Goal: Information Seeking & Learning: Learn about a topic

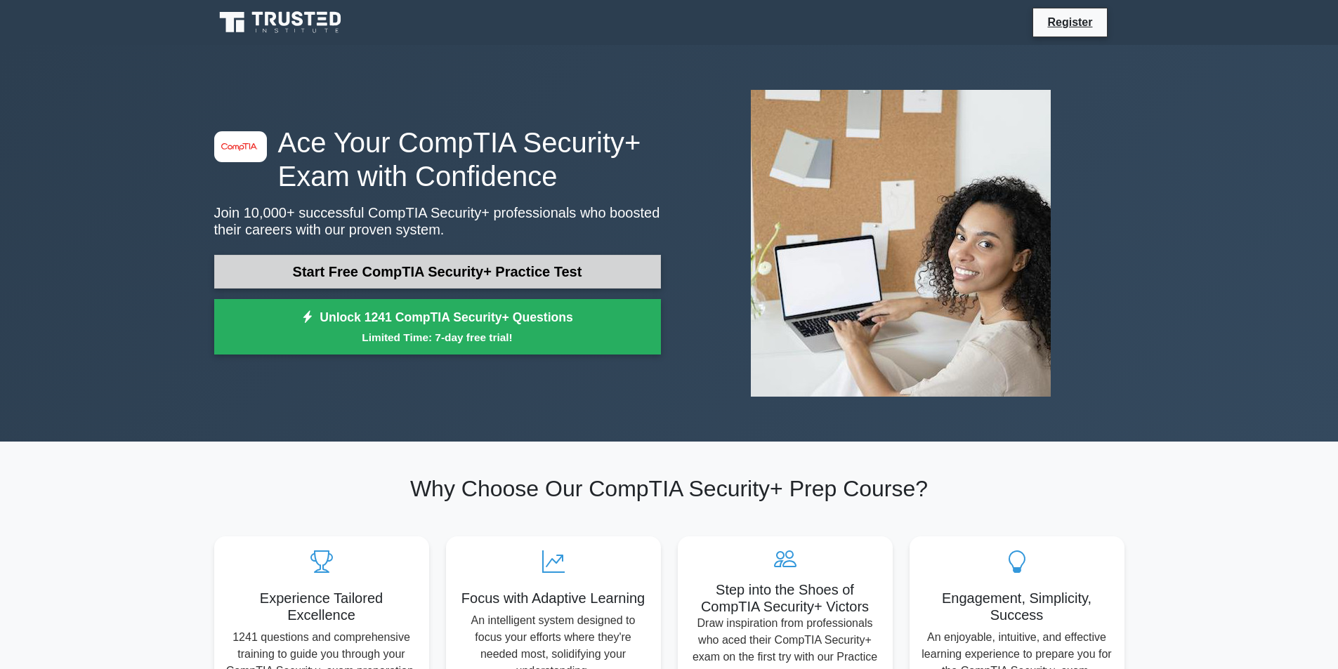
click at [393, 260] on link "Start Free CompTIA Security+ Practice Test" at bounding box center [437, 272] width 447 height 34
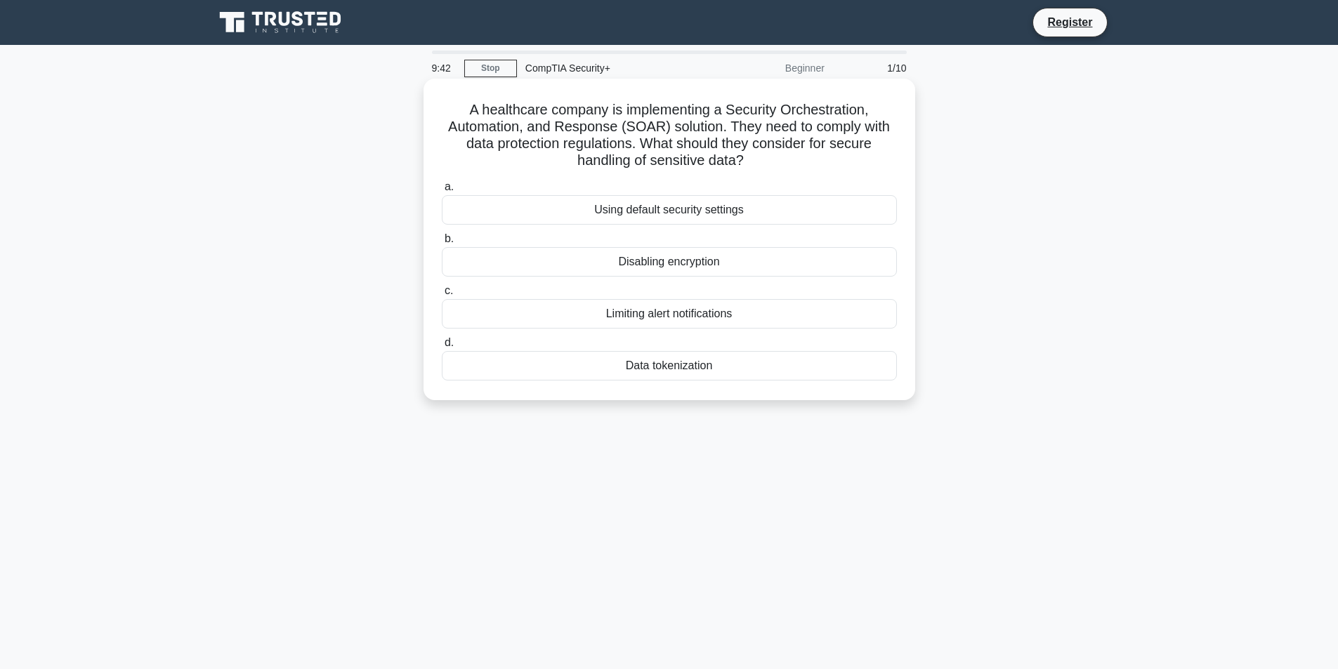
click at [782, 374] on div "Data tokenization" at bounding box center [669, 366] width 455 height 30
click at [442, 348] on input "d. Data tokenization" at bounding box center [442, 343] width 0 height 9
click at [805, 214] on div "Role-based access control (RBAC)" at bounding box center [669, 210] width 455 height 30
click at [442, 192] on input "a. Role-based access control (RBAC)" at bounding box center [442, 187] width 0 height 9
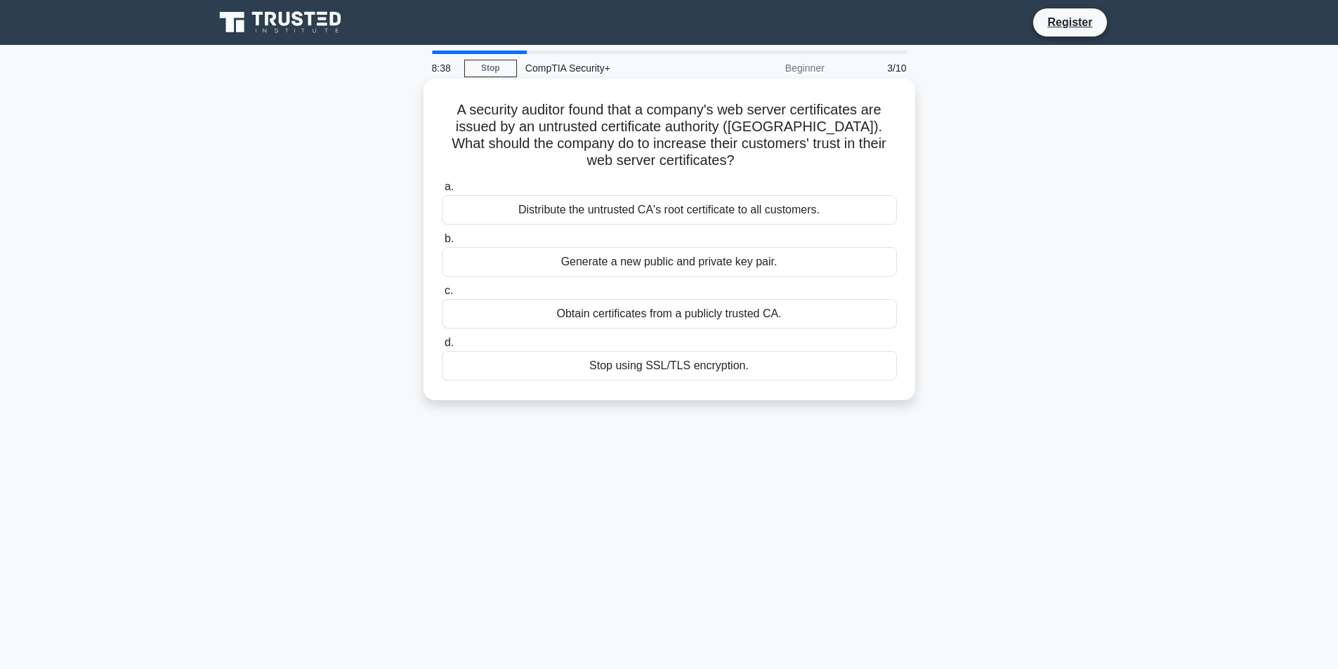
click at [771, 306] on div "Obtain certificates from a publicly trusted CA." at bounding box center [669, 314] width 455 height 30
click at [442, 296] on input "c. Obtain certificates from a publicly trusted CA." at bounding box center [442, 291] width 0 height 9
click at [650, 216] on div "Review and revise inheritance settings" at bounding box center [669, 210] width 455 height 30
click at [442, 192] on input "a. Review and revise inheritance settings" at bounding box center [442, 187] width 0 height 9
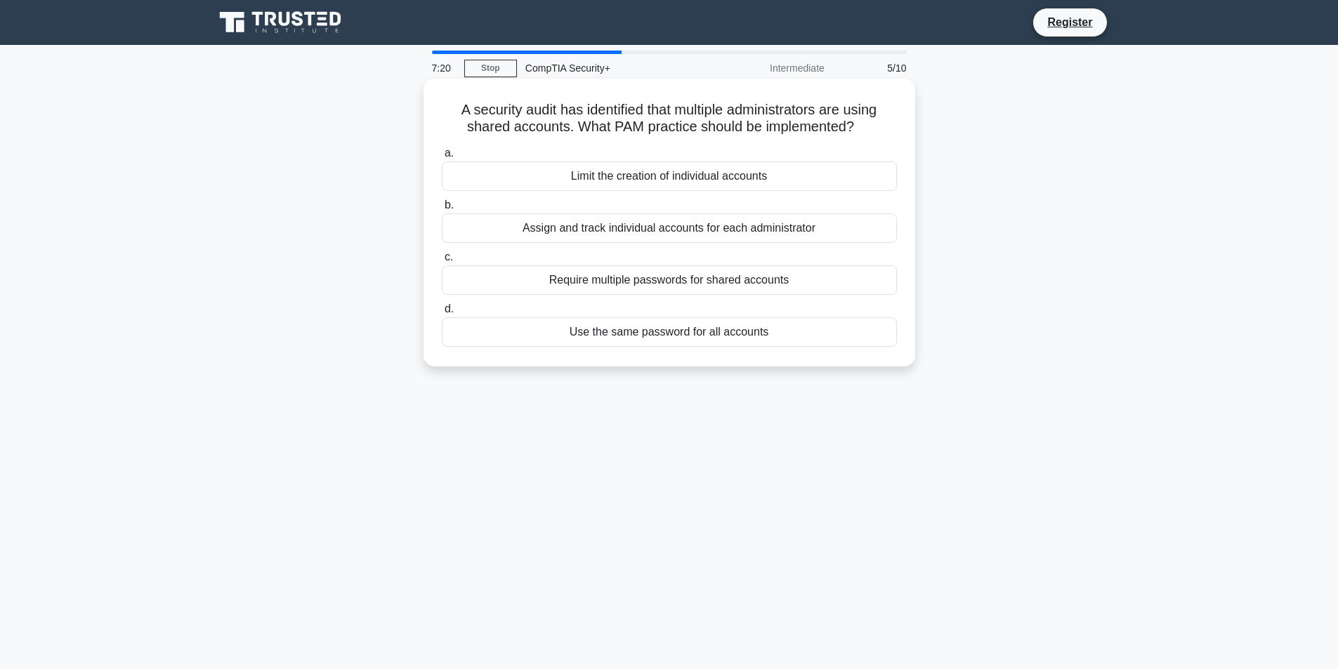
click at [587, 233] on div "Assign and track individual accounts for each administrator" at bounding box center [669, 229] width 455 height 30
click at [442, 210] on input "b. Assign and track individual accounts for each administrator" at bounding box center [442, 205] width 0 height 9
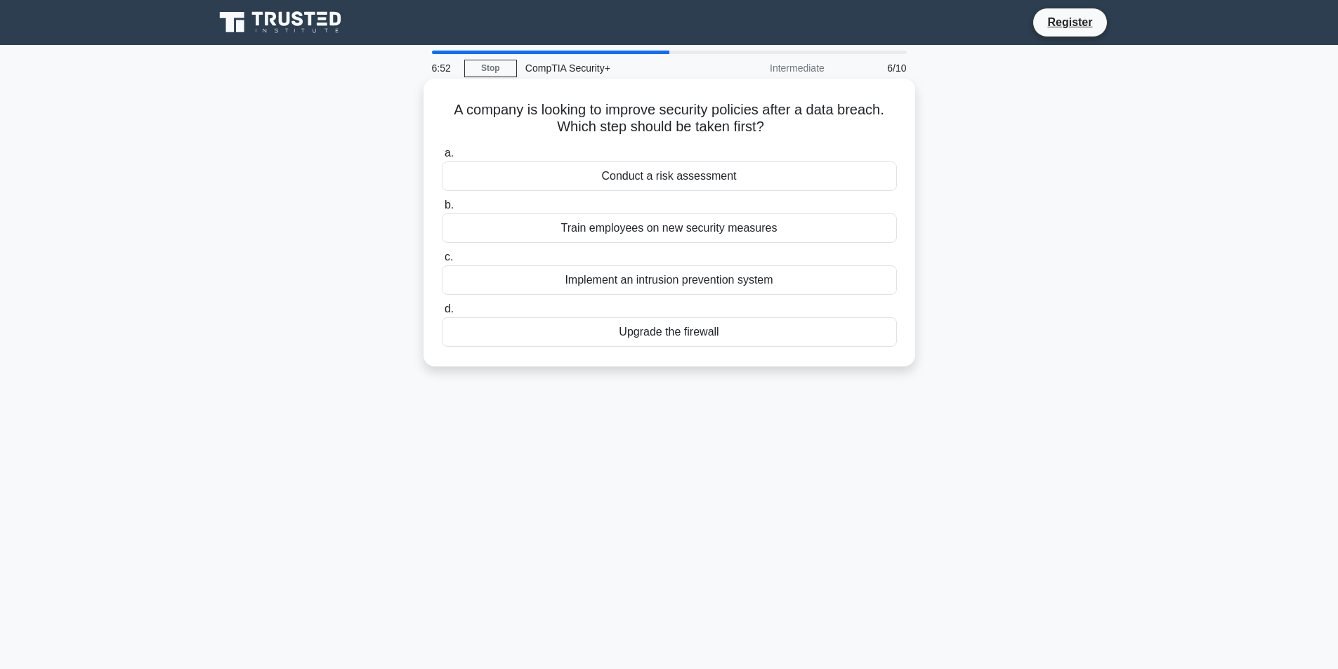
click at [580, 232] on div "Train employees on new security measures" at bounding box center [669, 229] width 455 height 30
click at [442, 210] on input "b. Train employees on new security measures" at bounding box center [442, 205] width 0 height 9
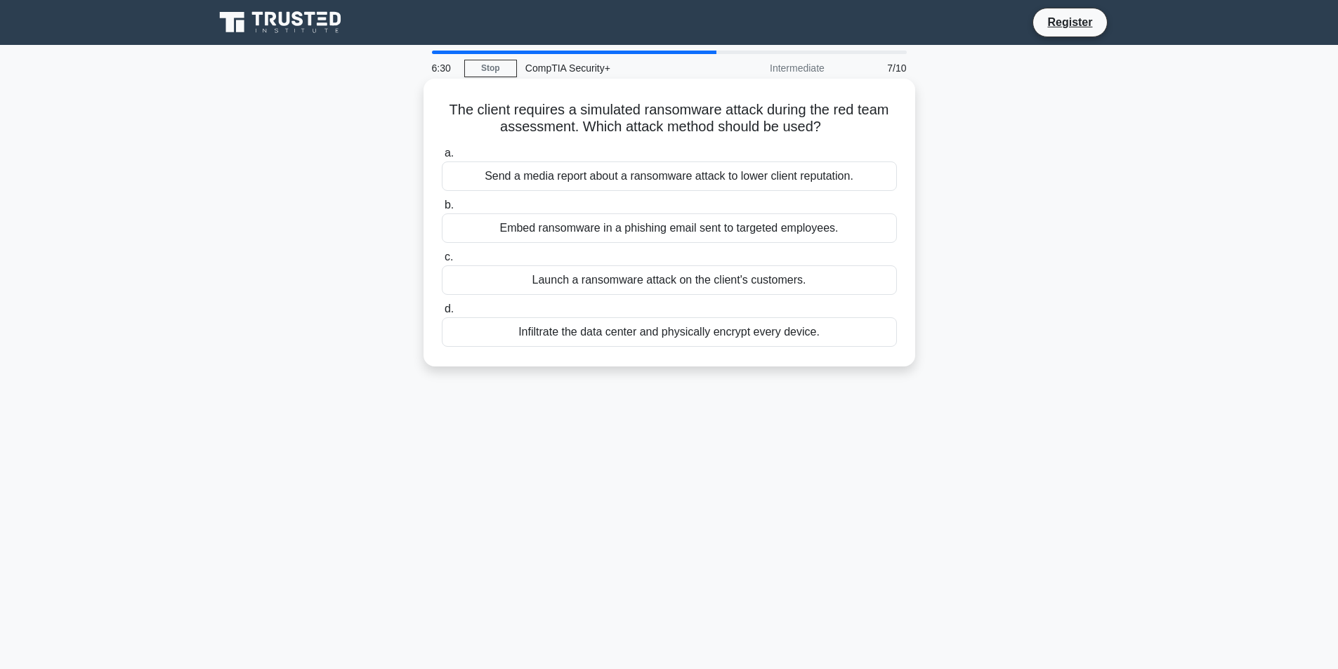
click at [813, 226] on div "Embed ransomware in a phishing email sent to targeted employees." at bounding box center [669, 229] width 455 height 30
click at [442, 210] on input "b. Embed ransomware in a phishing email sent to targeted employees." at bounding box center [442, 205] width 0 height 9
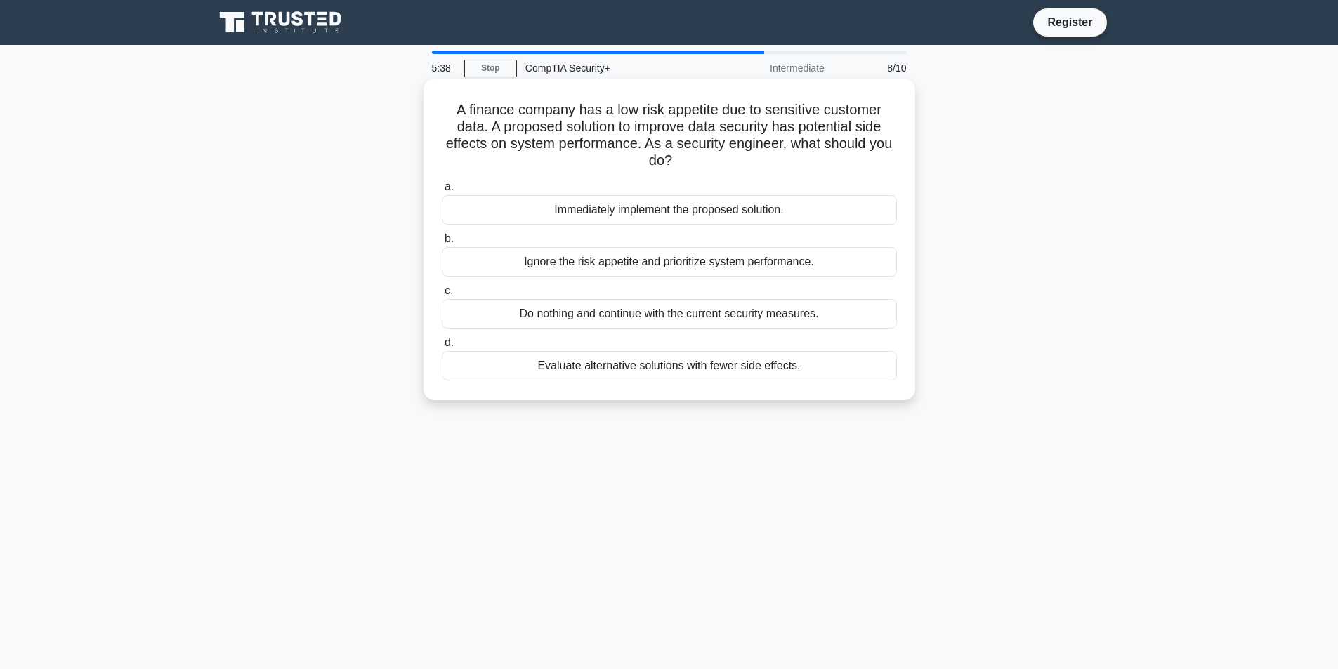
click at [897, 363] on div "d. Evaluate alternative solutions with fewer side effects." at bounding box center [669, 357] width 472 height 46
click at [849, 367] on div "Evaluate alternative solutions with fewer side effects." at bounding box center [669, 366] width 455 height 30
click at [442, 348] on input "d. Evaluate alternative solutions with fewer side effects." at bounding box center [442, 343] width 0 height 9
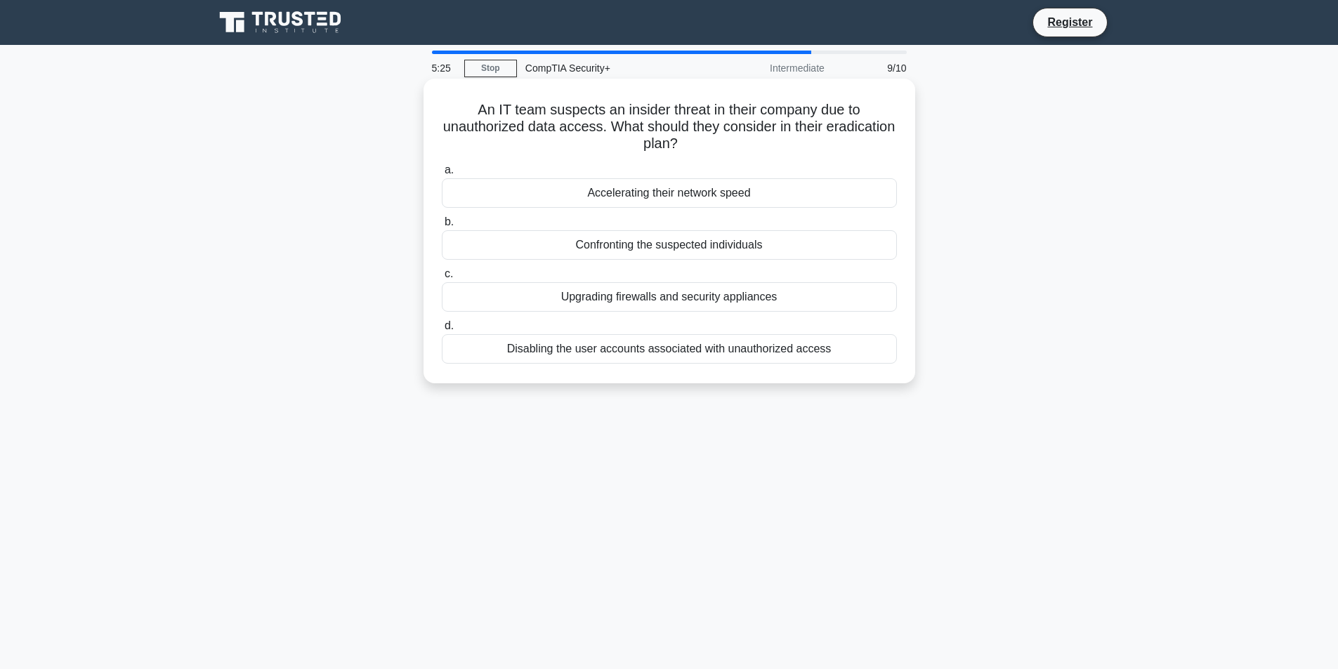
click at [724, 350] on div "Disabling the user accounts associated with unauthorized access" at bounding box center [669, 349] width 455 height 30
click at [442, 331] on input "d. Disabling the user accounts associated with unauthorized access" at bounding box center [442, 326] width 0 height 9
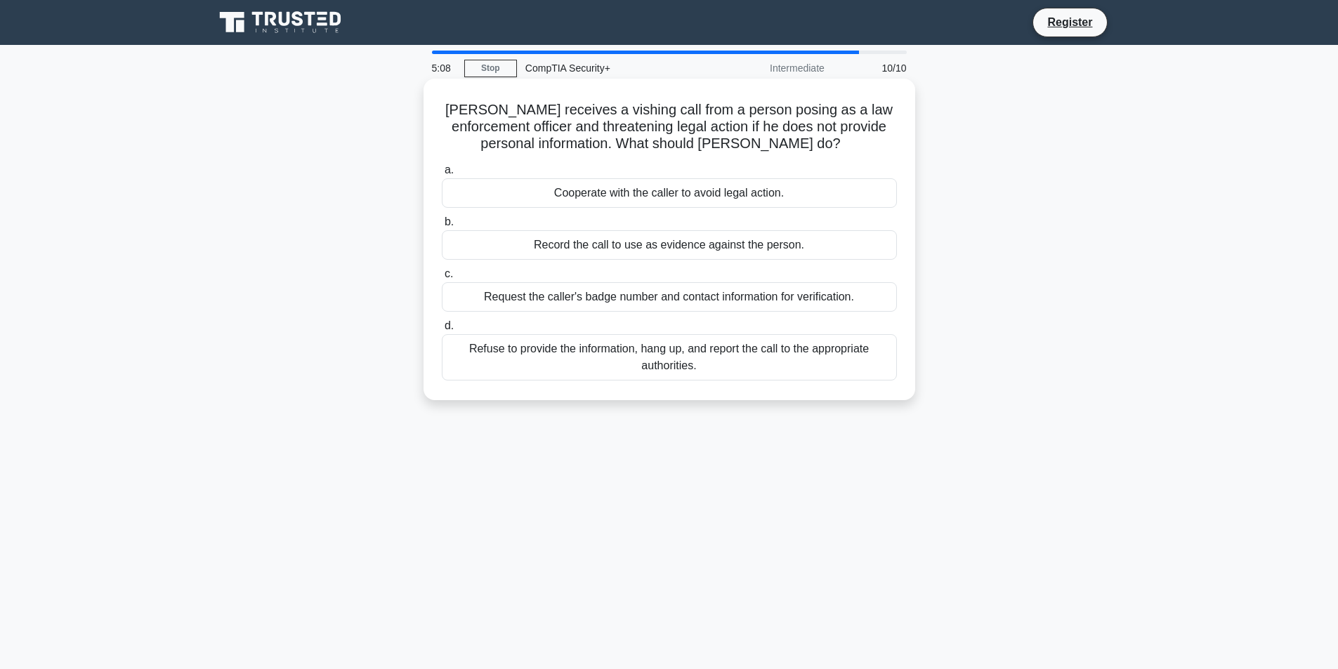
click at [726, 341] on div "Refuse to provide the information, hang up, and report the call to the appropri…" at bounding box center [669, 357] width 455 height 46
click at [442, 331] on input "d. Refuse to provide the information, hang up, and report the call to the appro…" at bounding box center [442, 326] width 0 height 9
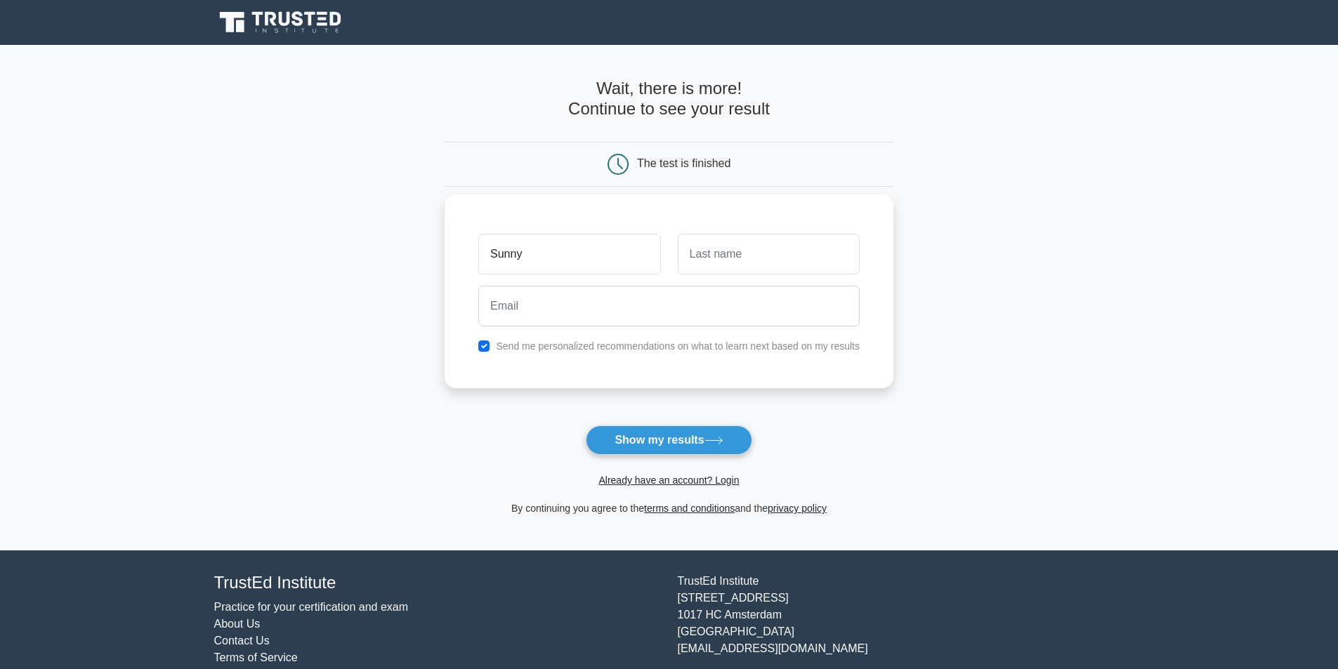
type input "Sunny"
click at [678, 249] on input "text" at bounding box center [769, 254] width 182 height 41
type input "g"
type input "Gangsta"
drag, startPoint x: 711, startPoint y: 306, endPoint x: 710, endPoint y: 315, distance: 8.5
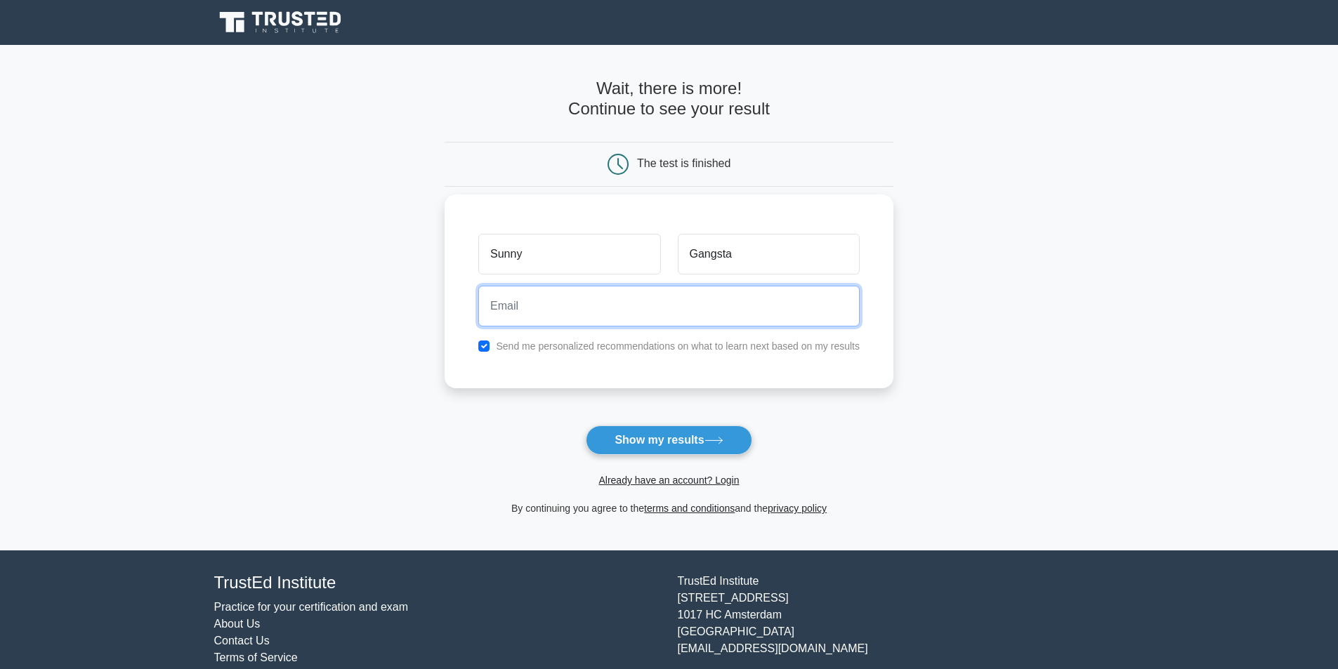
click at [711, 313] on input "email" at bounding box center [668, 306] width 381 height 41
type input "[EMAIL_ADDRESS][DOMAIN_NAME]"
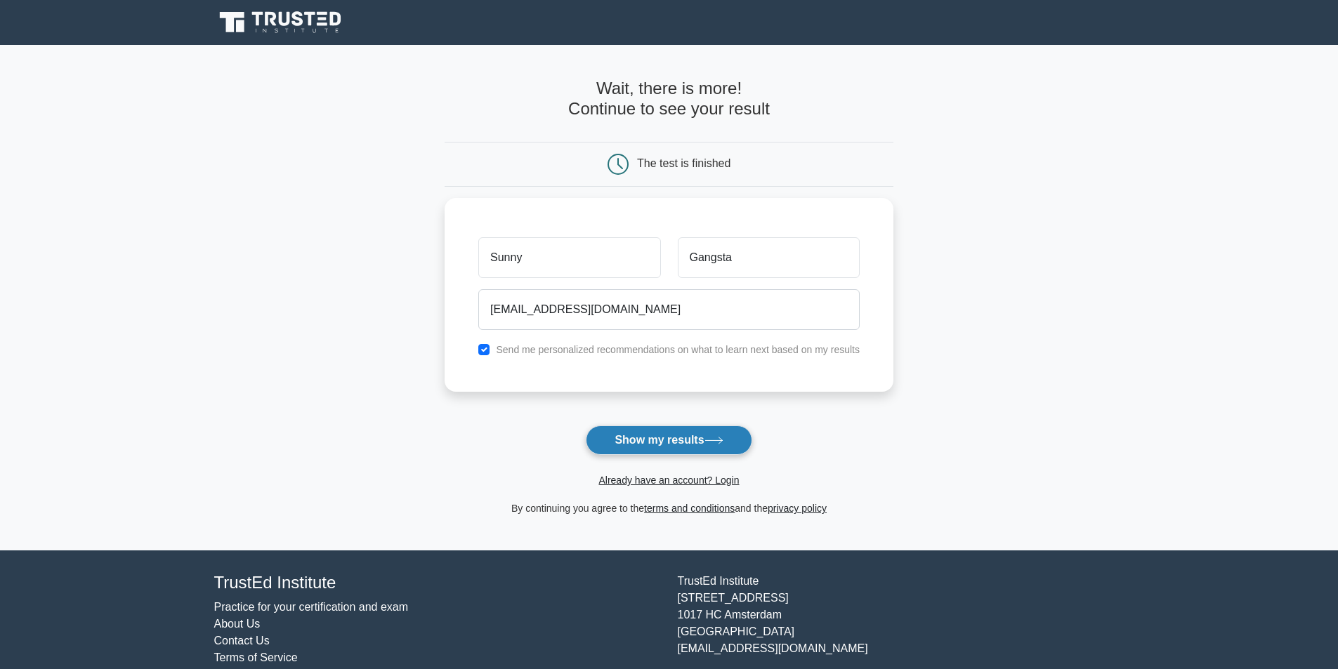
click at [690, 437] on button "Show my results" at bounding box center [669, 441] width 166 height 30
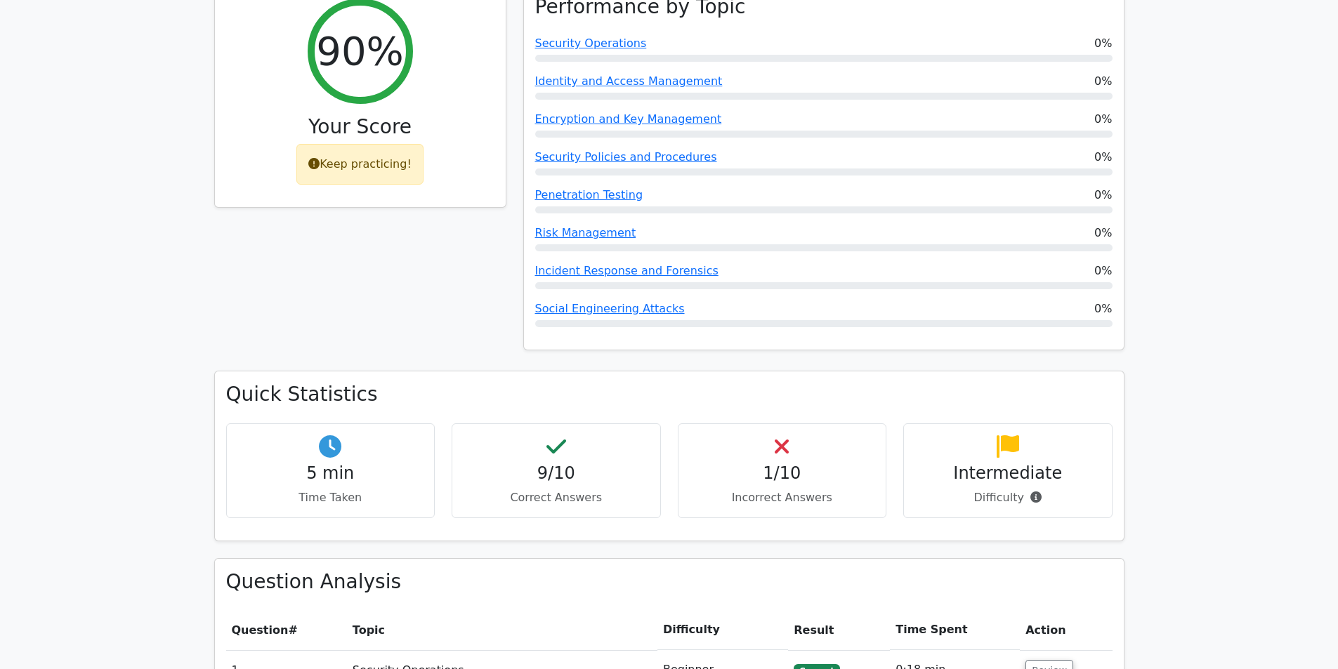
scroll to position [702, 0]
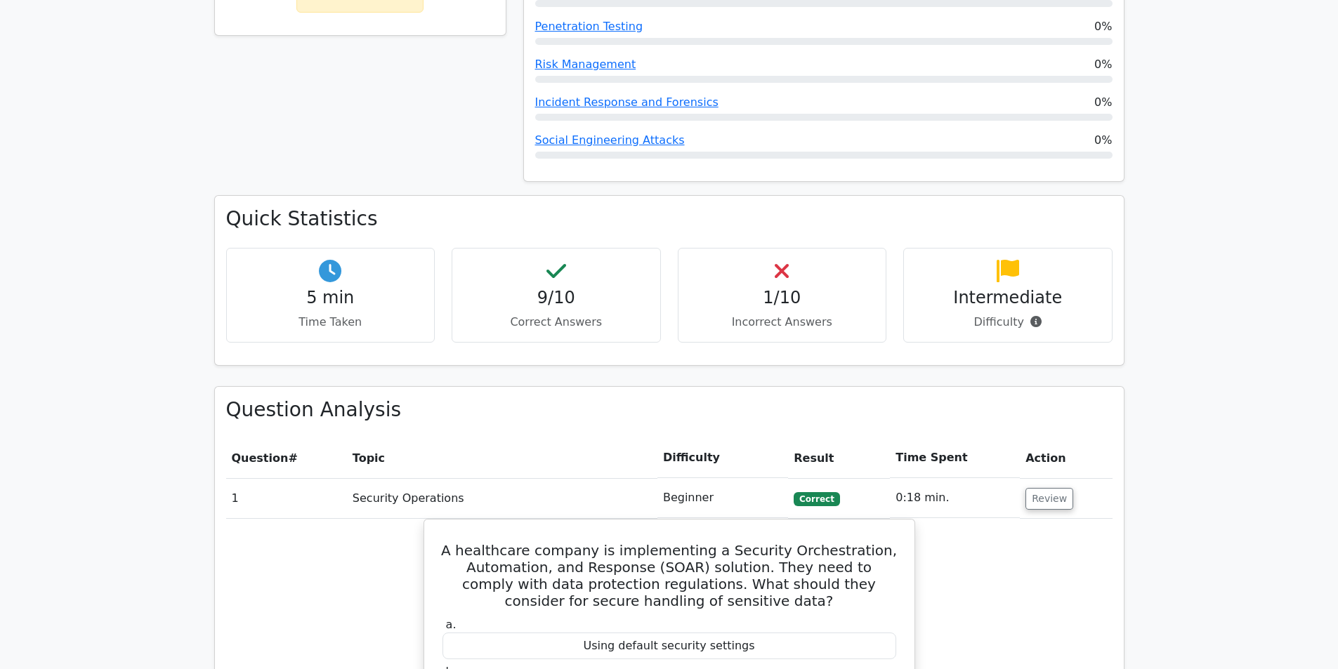
click at [754, 288] on h4 "1/10" at bounding box center [782, 298] width 185 height 20
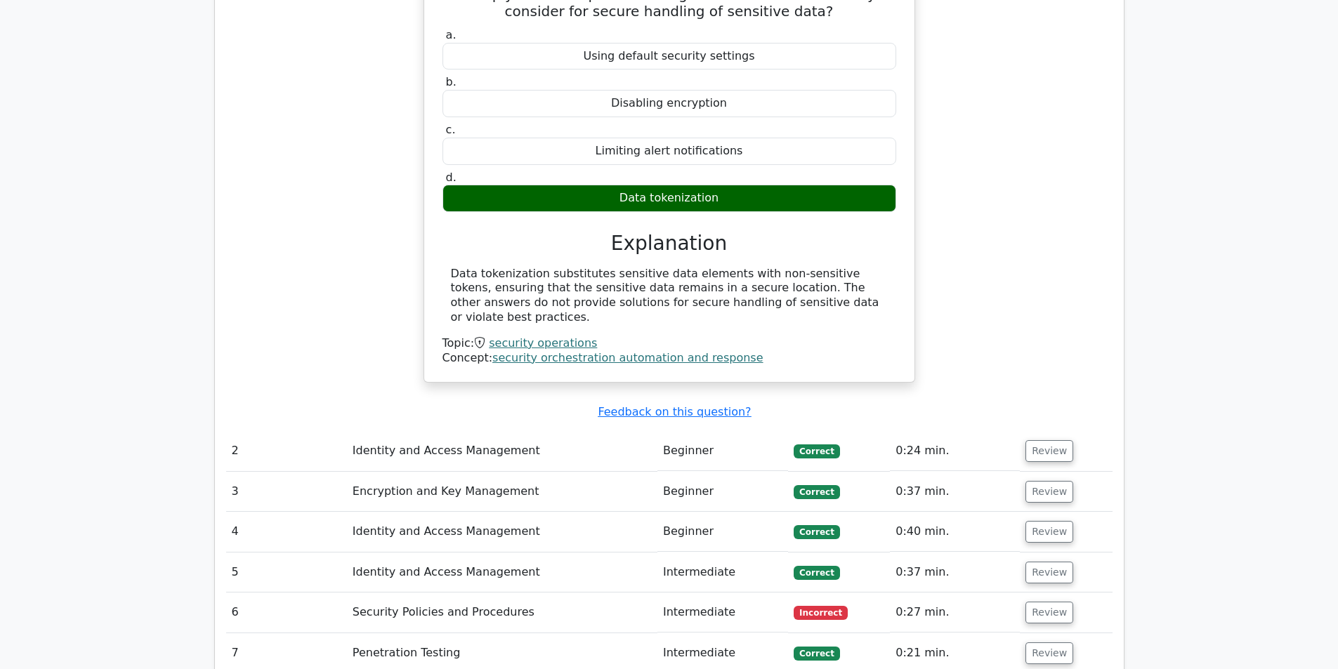
scroll to position [1545, 0]
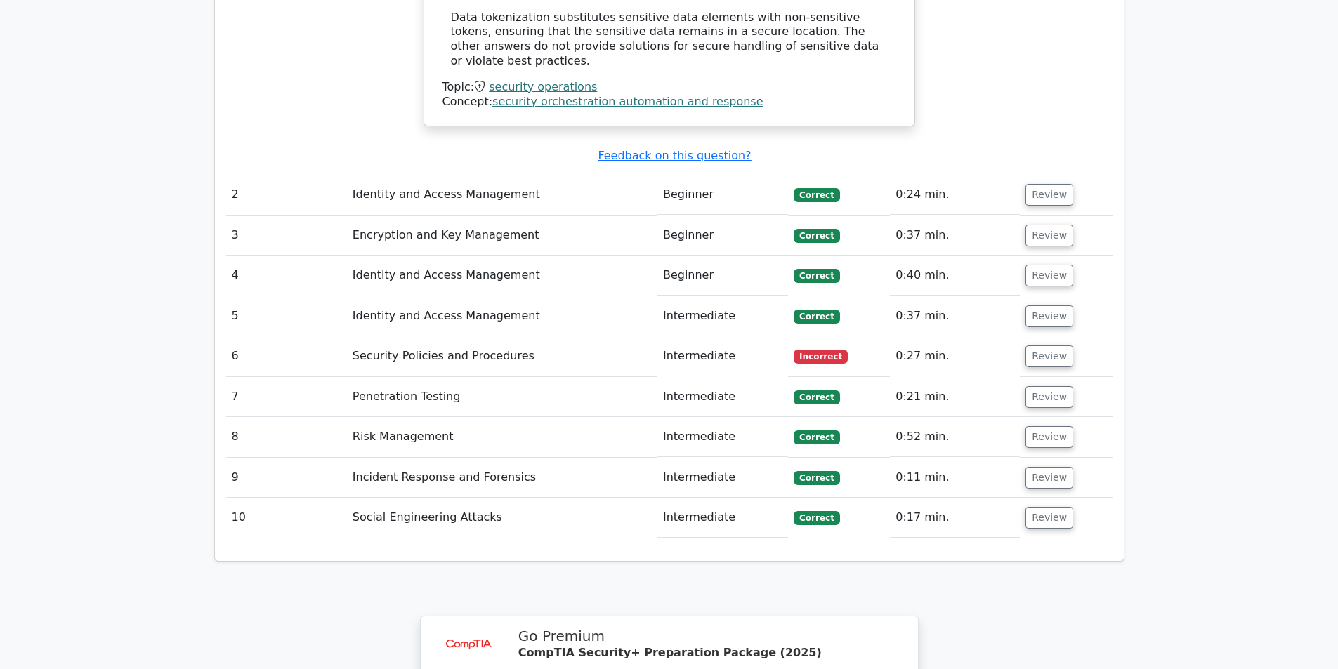
click at [488, 336] on td "Security Policies and Procedures" at bounding box center [502, 356] width 310 height 40
click at [1046, 346] on button "Review" at bounding box center [1050, 357] width 48 height 22
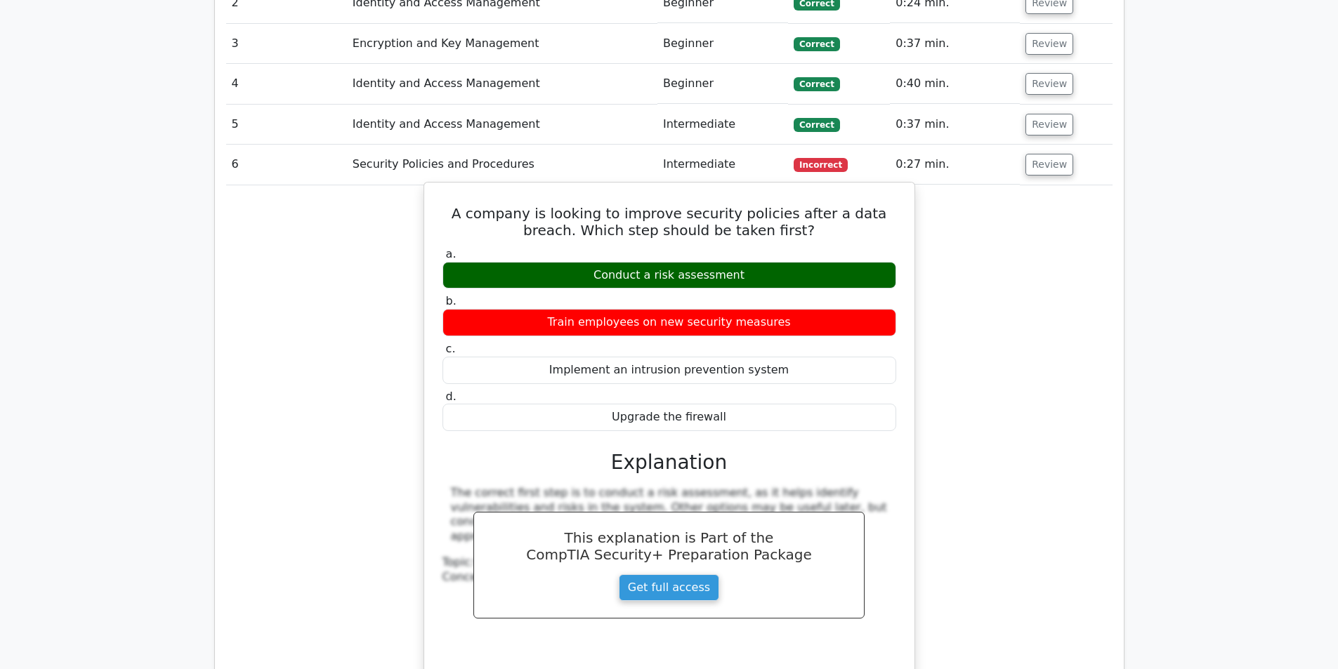
scroll to position [1756, 0]
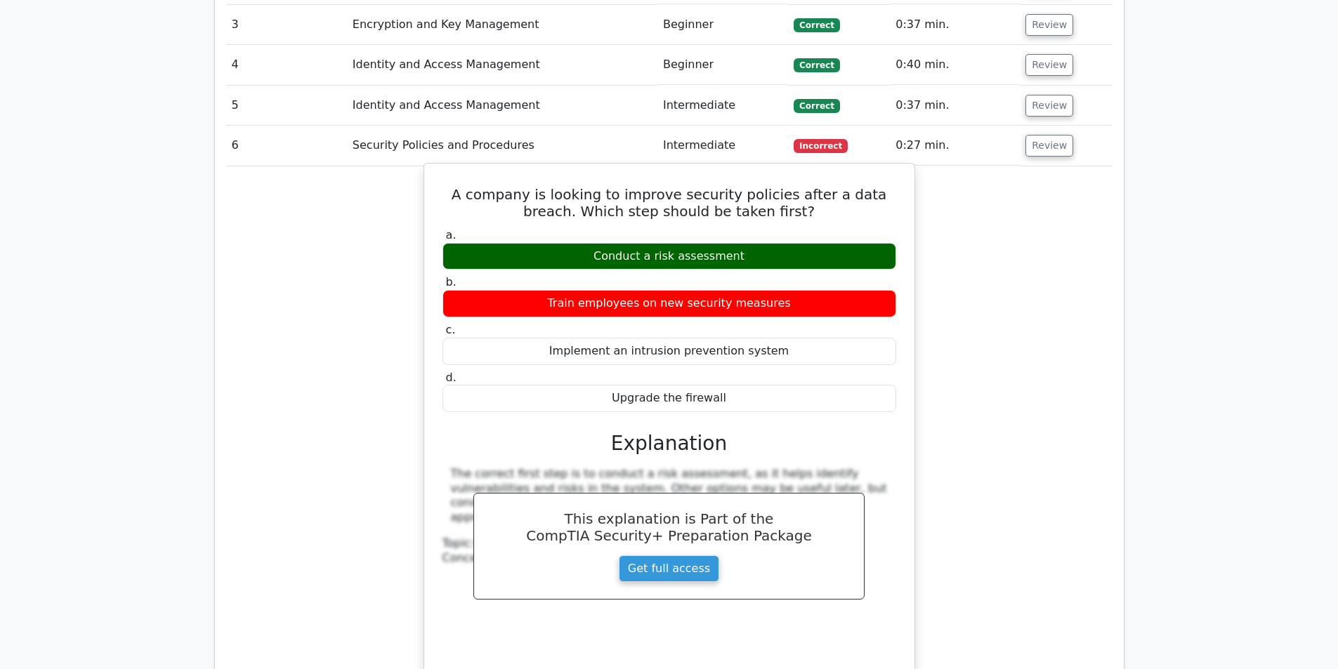
click at [681, 243] on div "Conduct a risk assessment" at bounding box center [670, 256] width 454 height 27
click at [721, 371] on div "a. Conduct a risk assessment b. Train employees on new security measures c. d." at bounding box center [669, 444] width 457 height 438
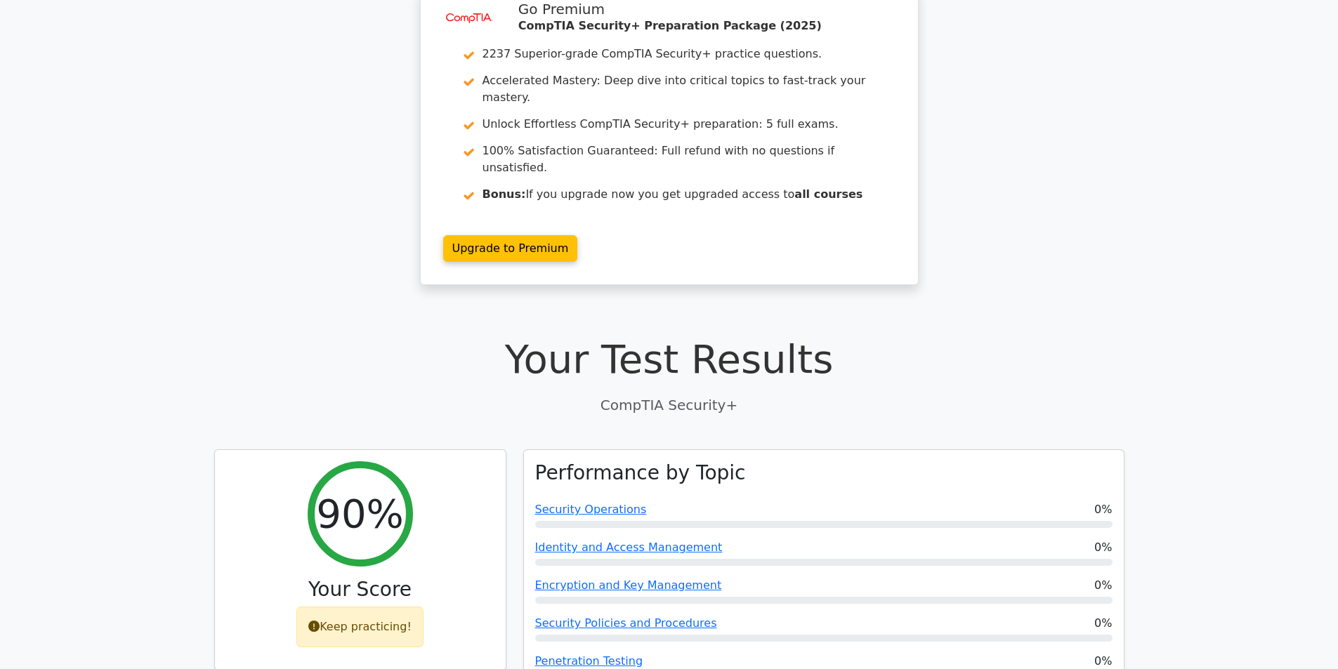
scroll to position [0, 0]
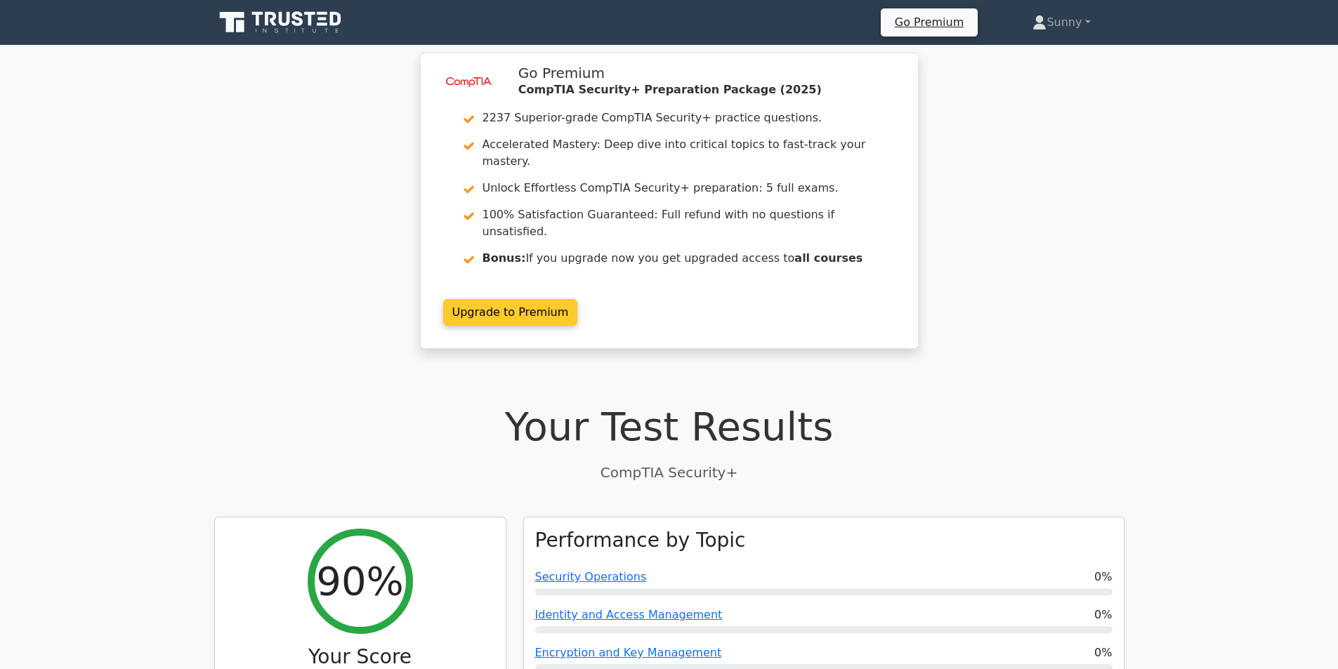
click at [515, 299] on link "Upgrade to Premium" at bounding box center [510, 312] width 135 height 27
